Goal: Navigation & Orientation: Find specific page/section

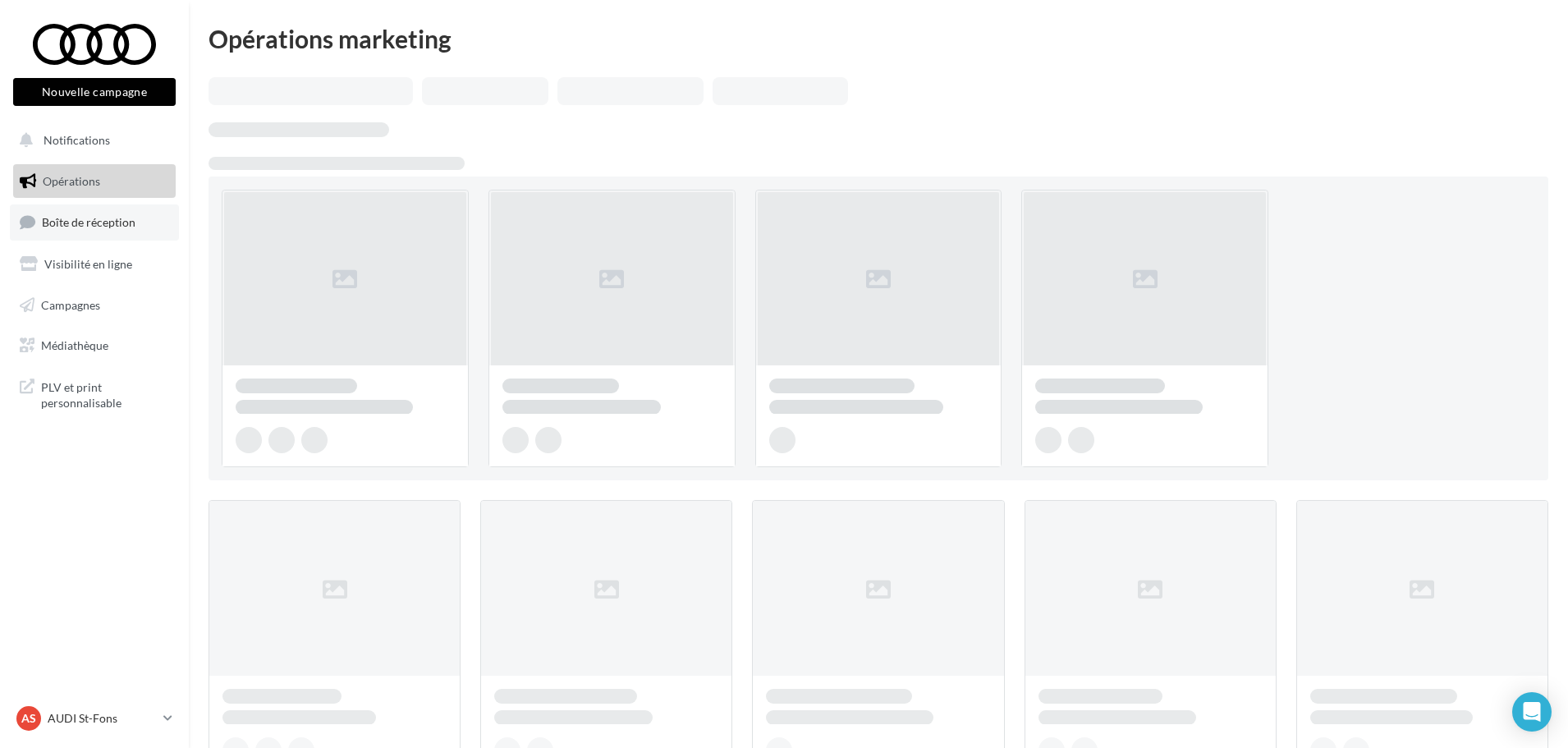
click at [130, 215] on span "Boîte de réception" at bounding box center [89, 222] width 94 height 14
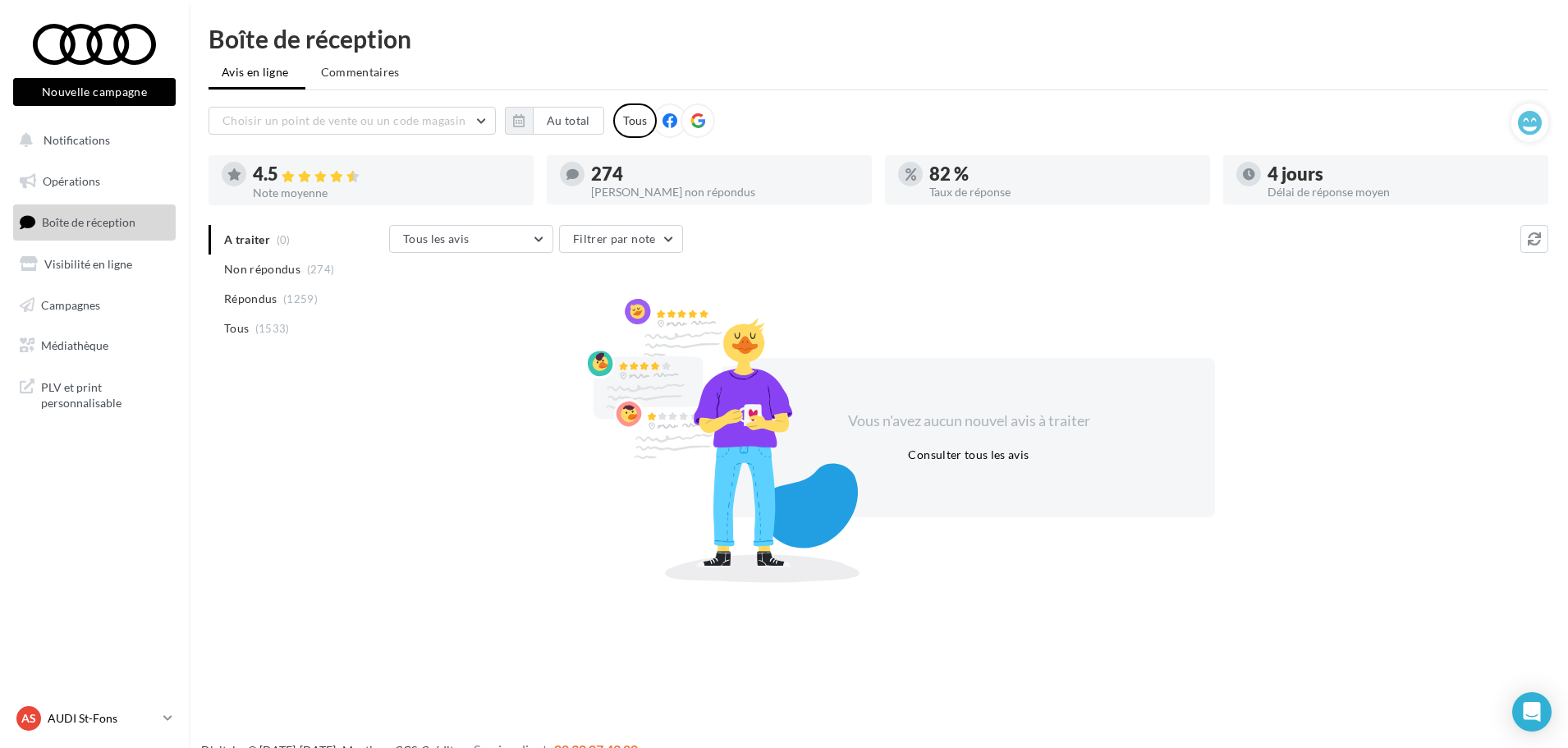
click at [141, 710] on p "AUDI St-Fons" at bounding box center [102, 718] width 109 height 16
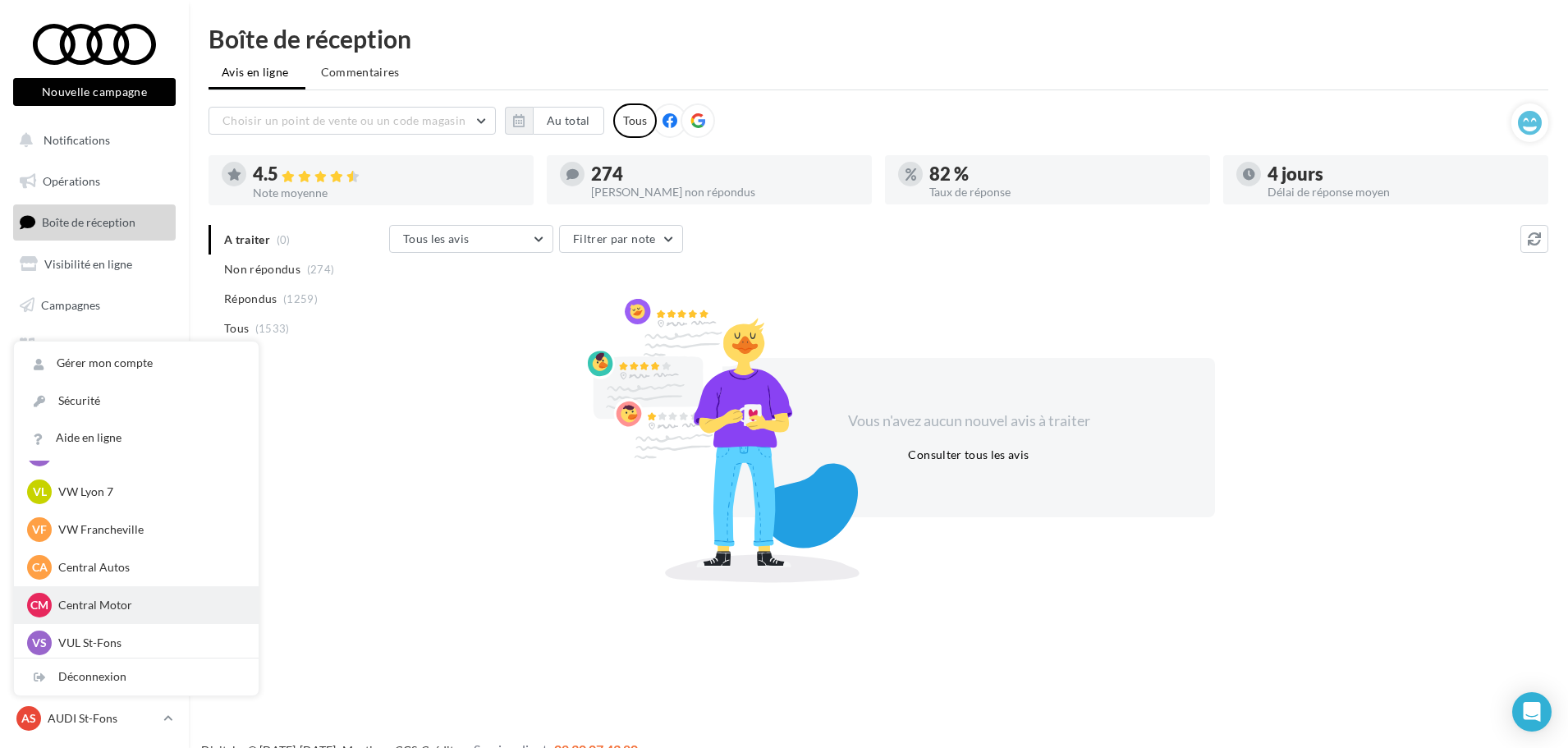
scroll to position [227, 0]
click at [155, 635] on p "VUL St-Fons" at bounding box center [148, 639] width 181 height 16
